Goal: Find specific page/section: Find specific page/section

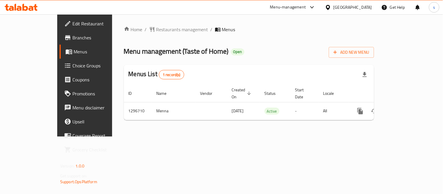
click at [343, 10] on div "[GEOGRAPHIC_DATA]" at bounding box center [352, 7] width 39 height 6
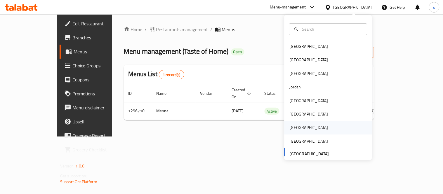
click at [295, 126] on div "[GEOGRAPHIC_DATA]" at bounding box center [309, 127] width 48 height 13
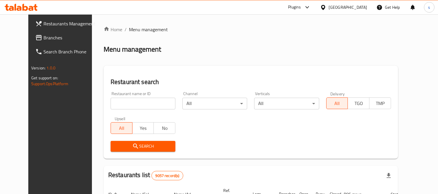
click at [44, 39] on span "Branches" at bounding box center [70, 37] width 53 height 7
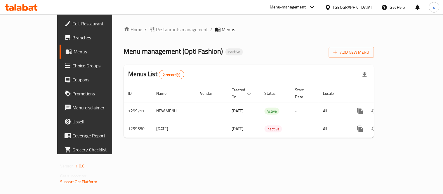
click at [316, 9] on icon at bounding box center [312, 7] width 7 height 7
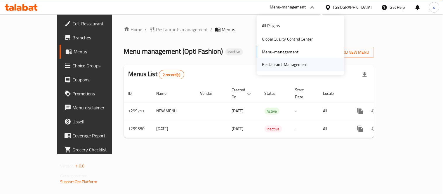
click at [299, 65] on div "Restaurant-Management" at bounding box center [285, 64] width 46 height 6
